Goal: Information Seeking & Learning: Compare options

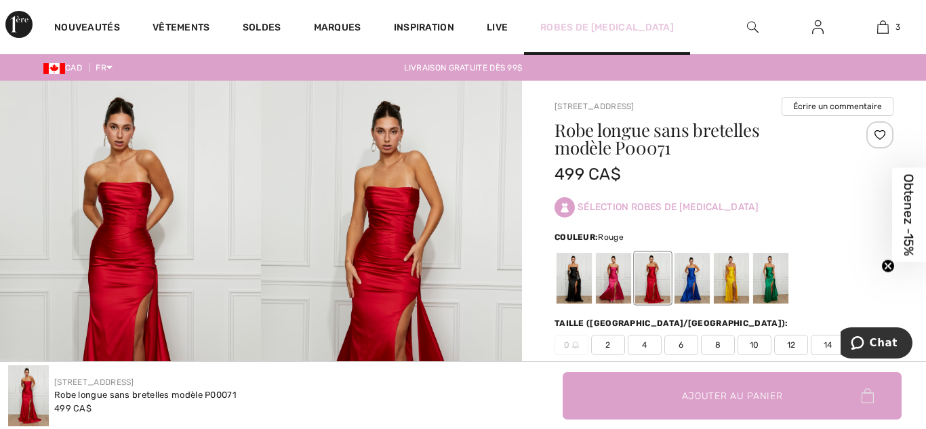
click at [583, 32] on link "Robes de [MEDICAL_DATA]" at bounding box center [607, 27] width 134 height 14
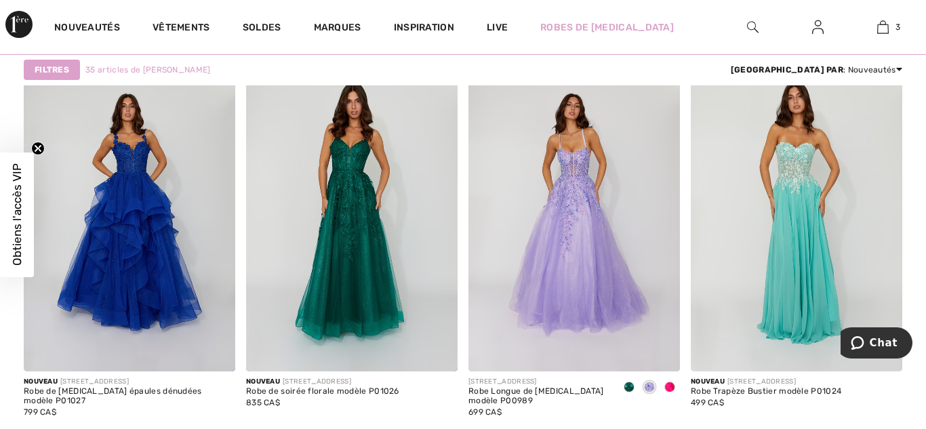
scroll to position [1651, 0]
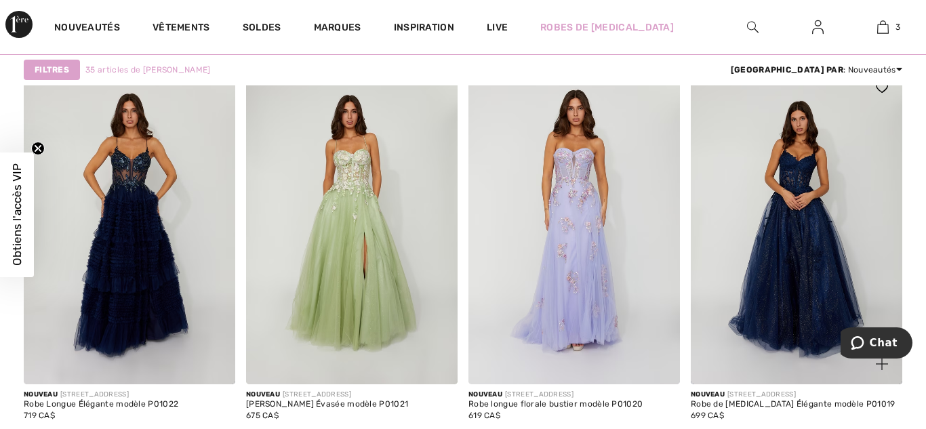
click at [818, 334] on img at bounding box center [797, 225] width 212 height 317
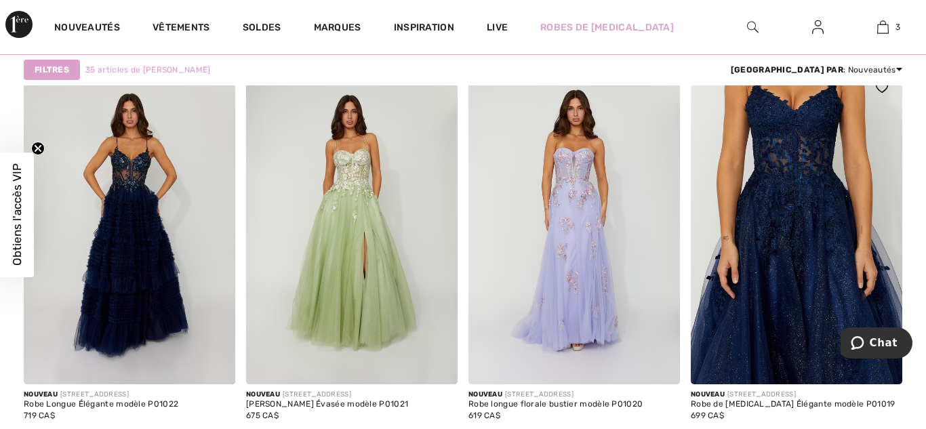
scroll to position [2197, 0]
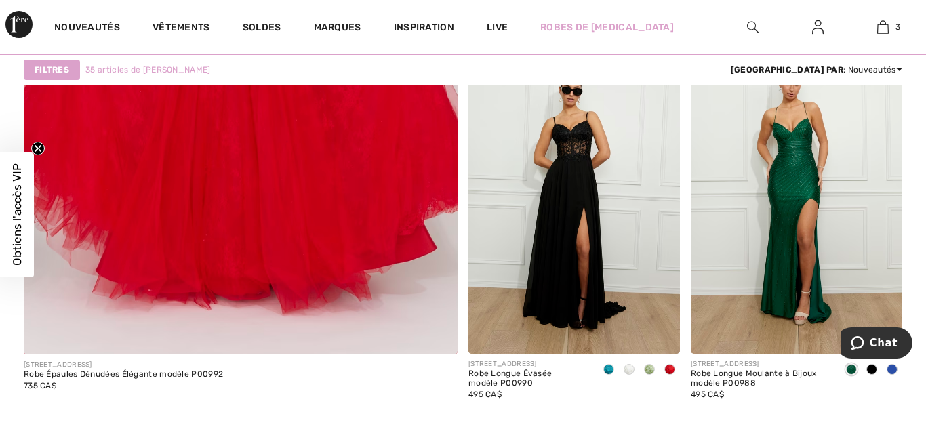
scroll to position [3982, 0]
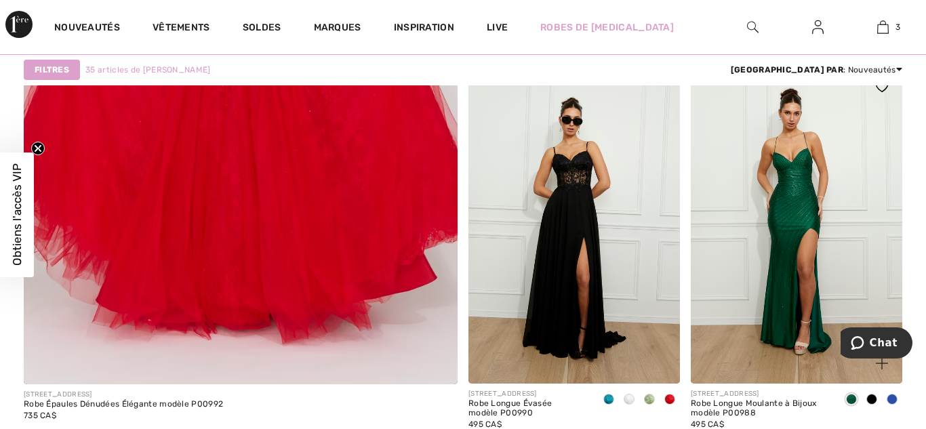
click at [842, 298] on img at bounding box center [797, 224] width 212 height 317
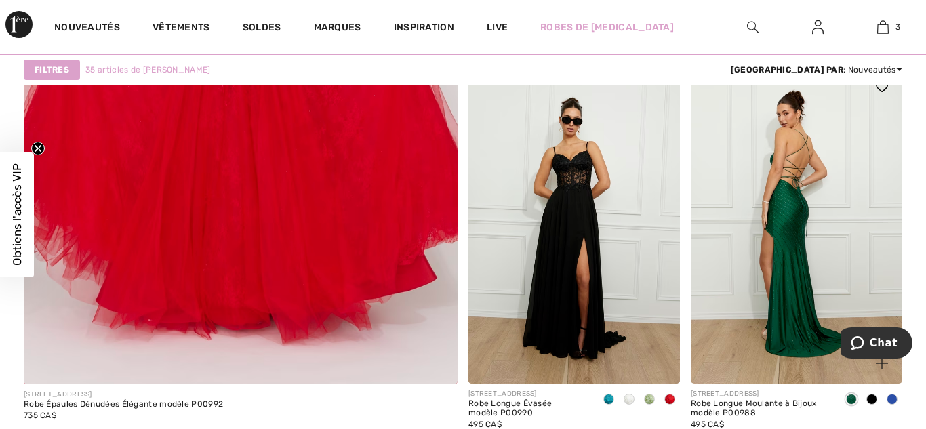
click at [806, 276] on img at bounding box center [797, 224] width 212 height 317
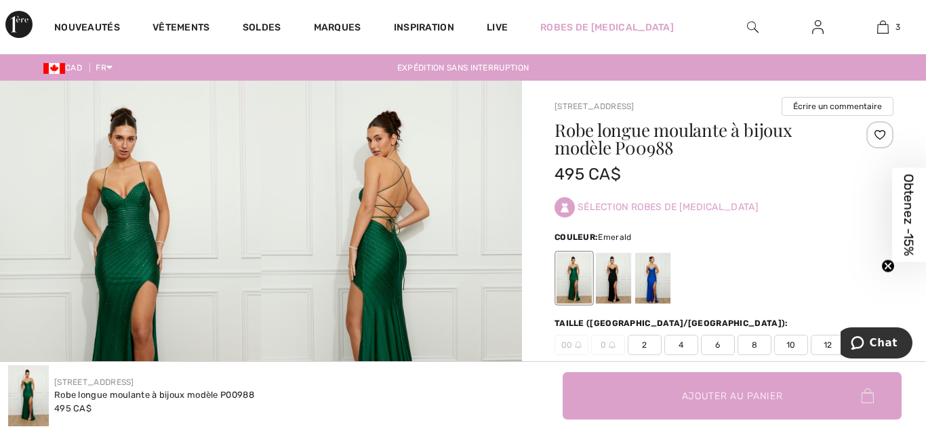
click at [640, 271] on div at bounding box center [652, 278] width 35 height 51
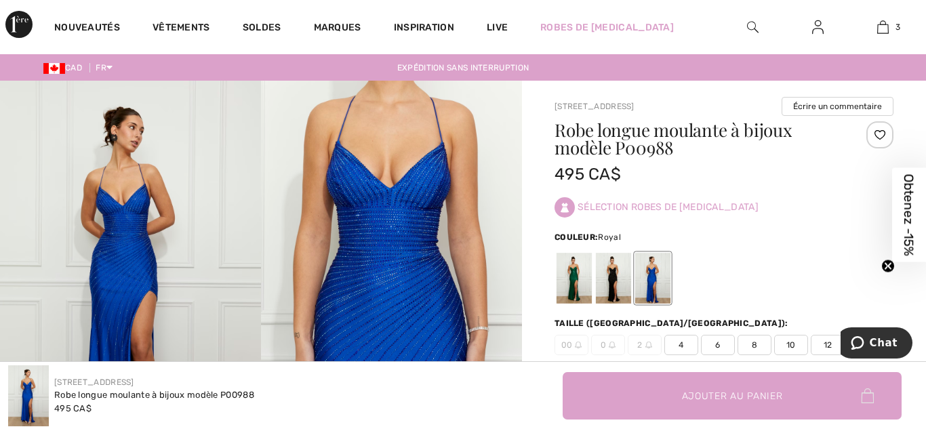
click at [609, 275] on div at bounding box center [613, 278] width 35 height 51
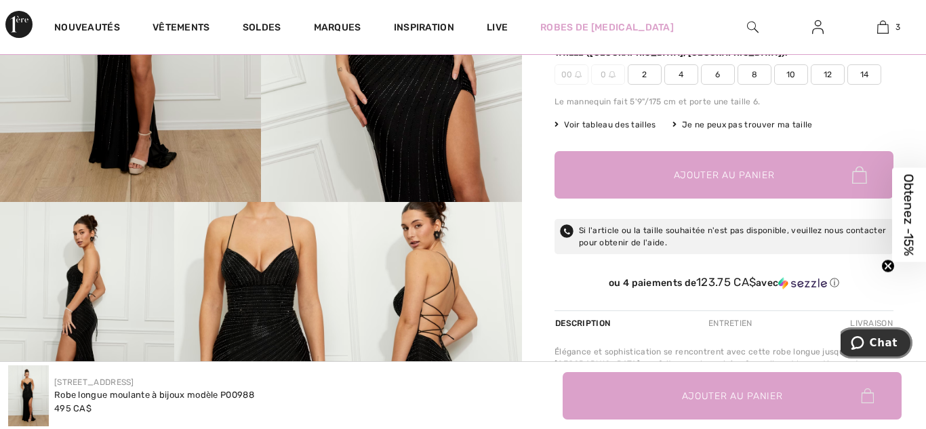
click at [857, 339] on icon "Chat" at bounding box center [858, 343] width 14 height 14
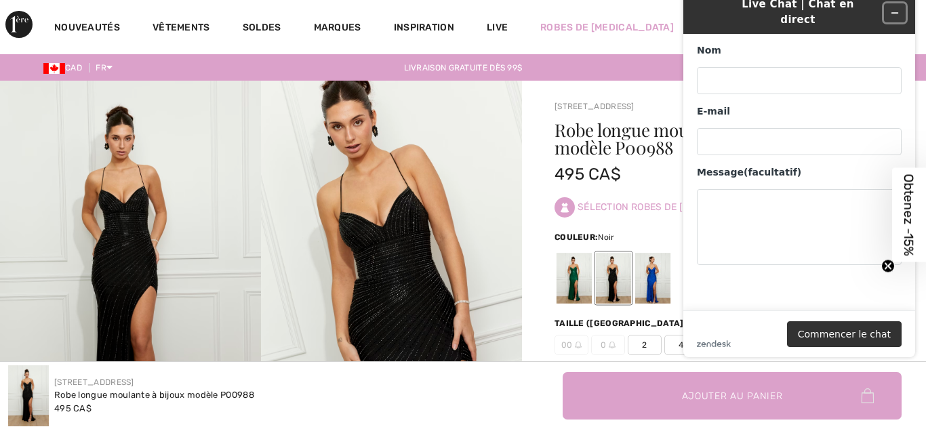
click at [895, 13] on icon "Réduire le widget" at bounding box center [895, 13] width 6 height 0
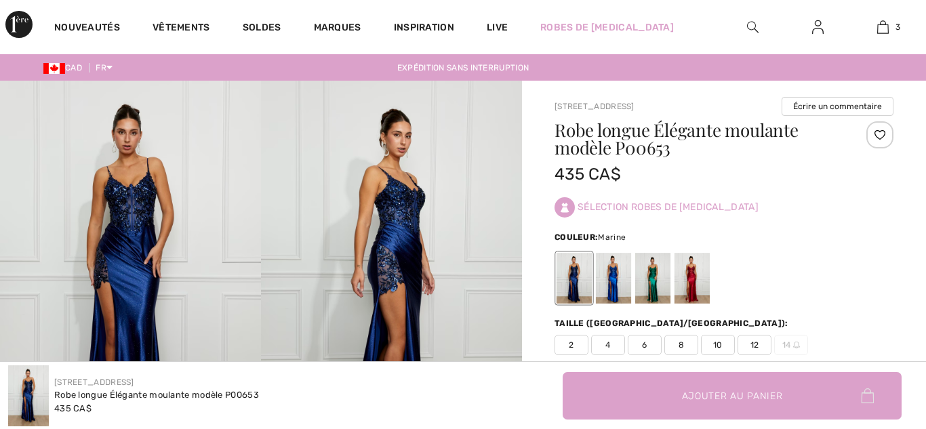
scroll to position [62, 0]
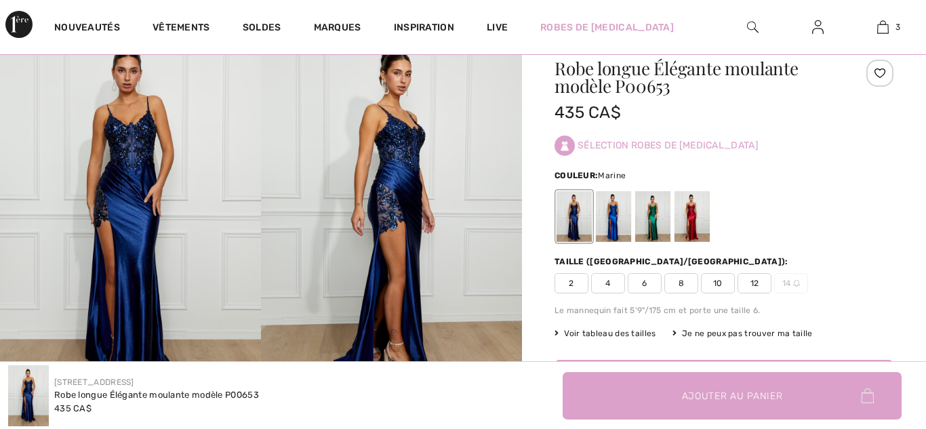
checkbox input "true"
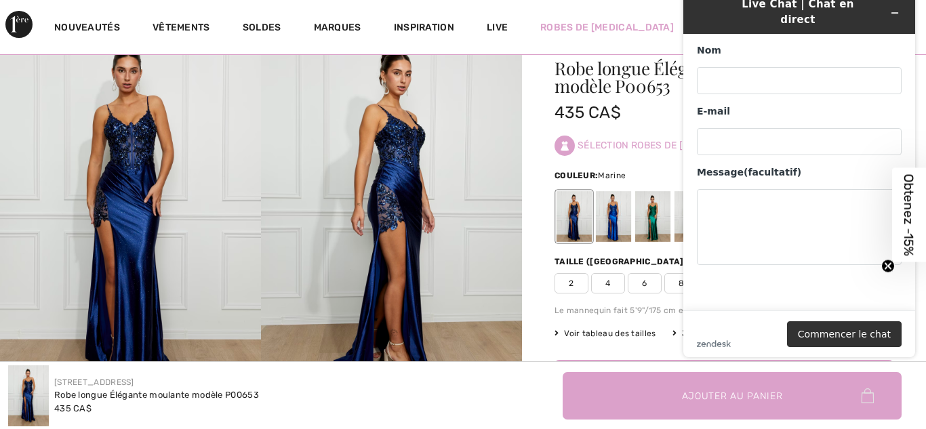
scroll to position [0, 0]
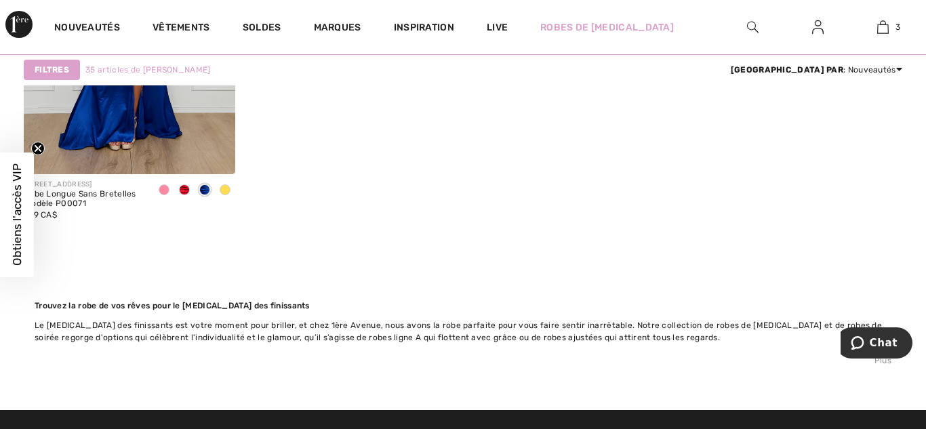
scroll to position [4992, 0]
